Goal: Information Seeking & Learning: Find specific fact

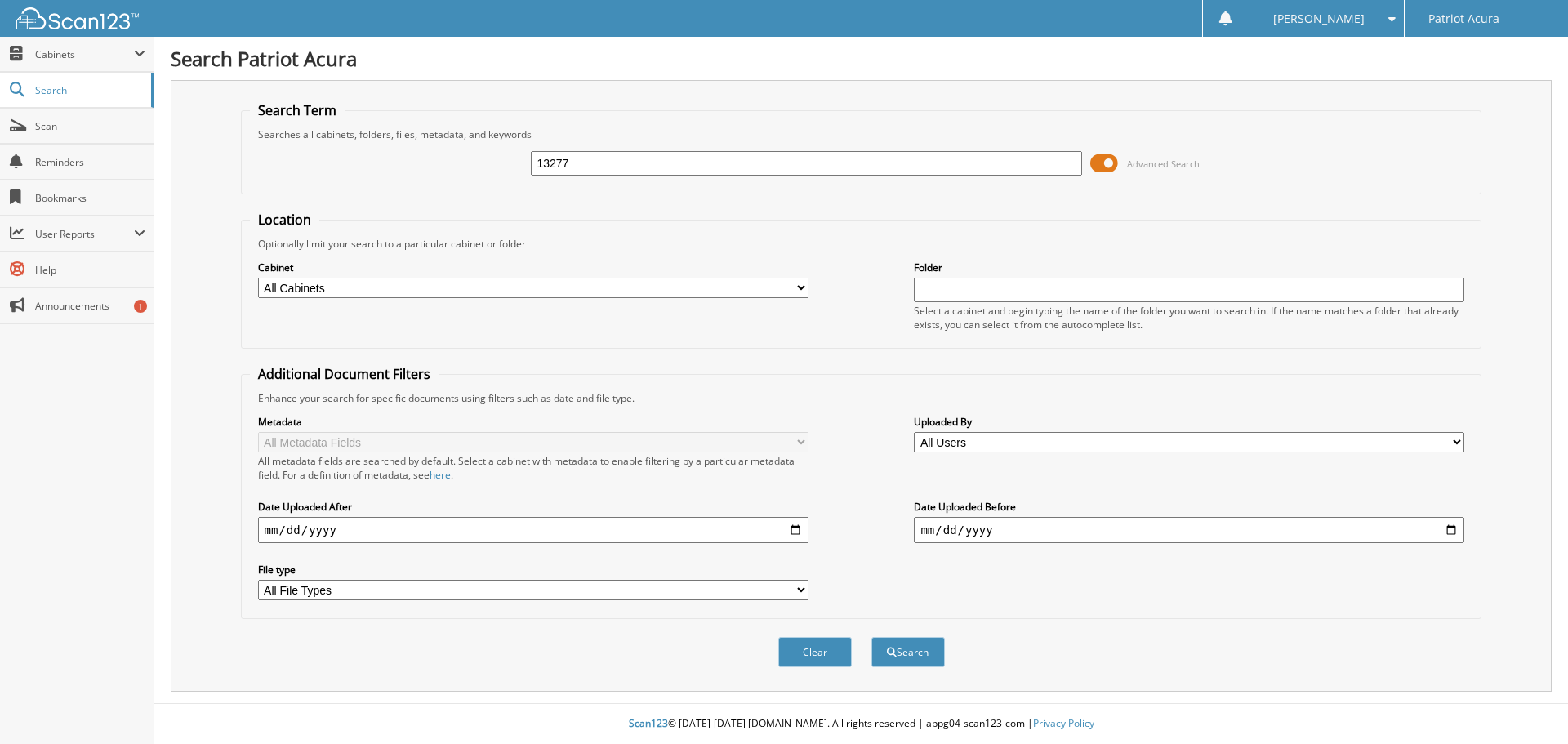
type input "13277"
click at [871, 637] on button "Search" at bounding box center [908, 652] width 74 height 30
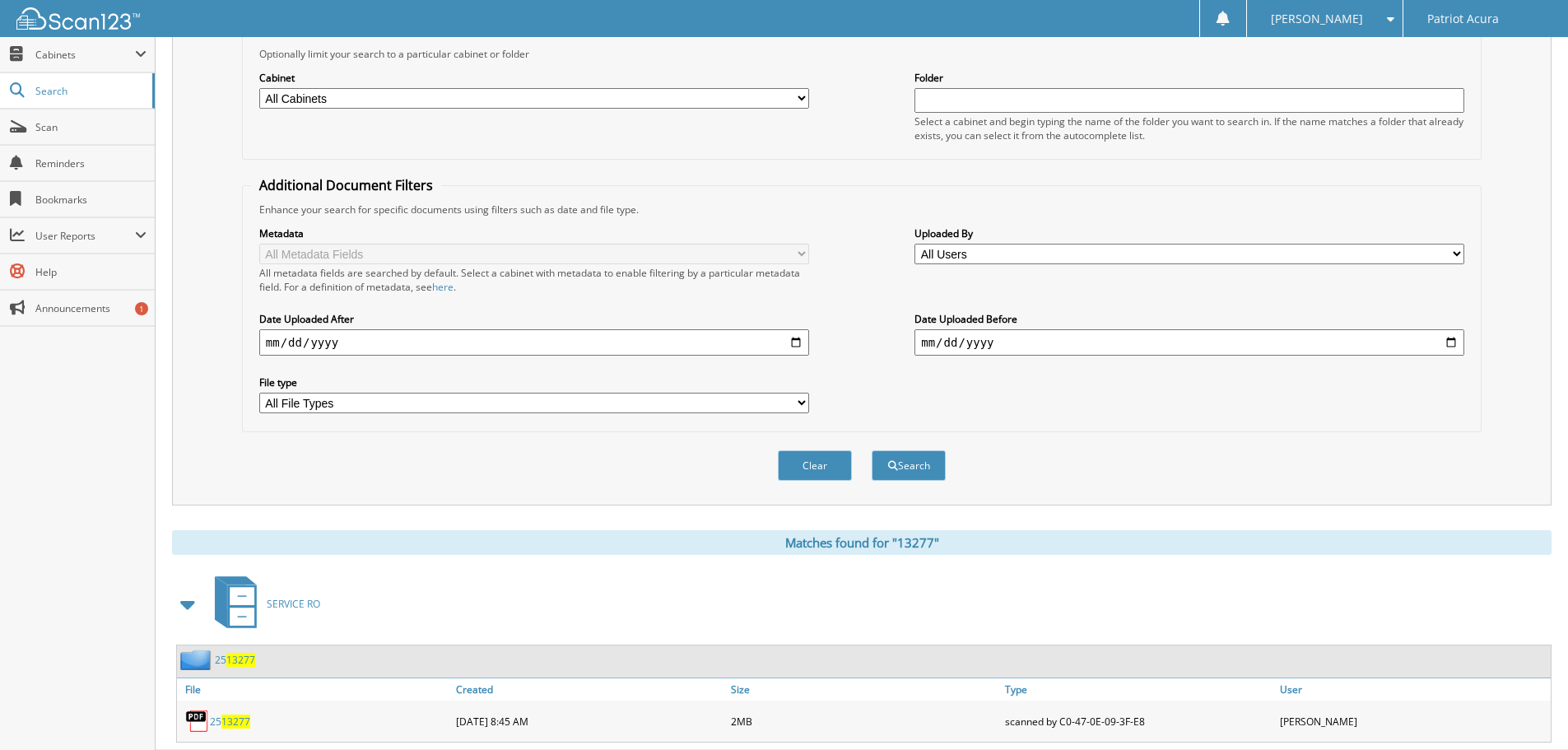
scroll to position [235, 0]
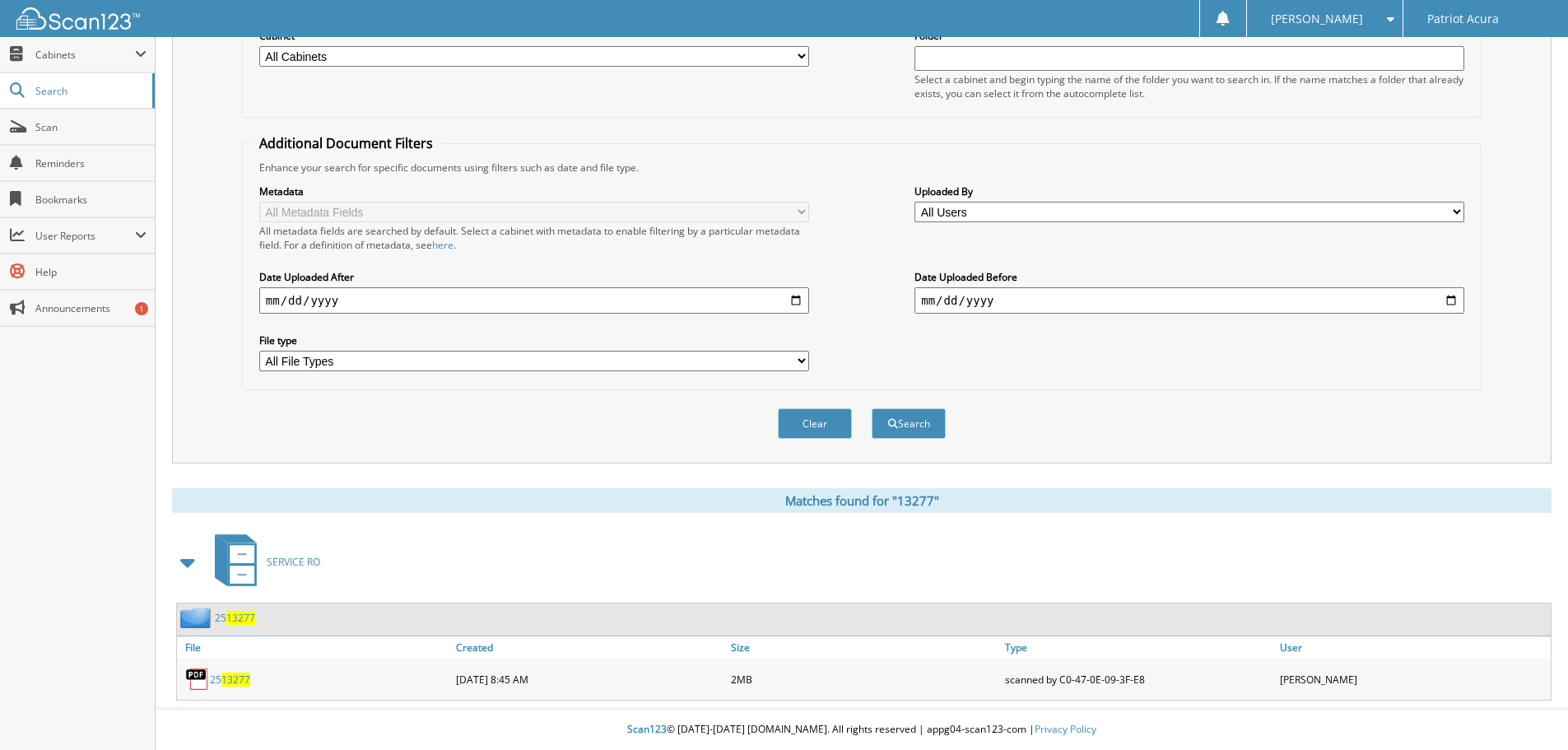
click at [240, 680] on span "13277" at bounding box center [236, 680] width 29 height 14
click at [225, 679] on span "13277" at bounding box center [236, 680] width 29 height 14
